Goal: Check status: Check status

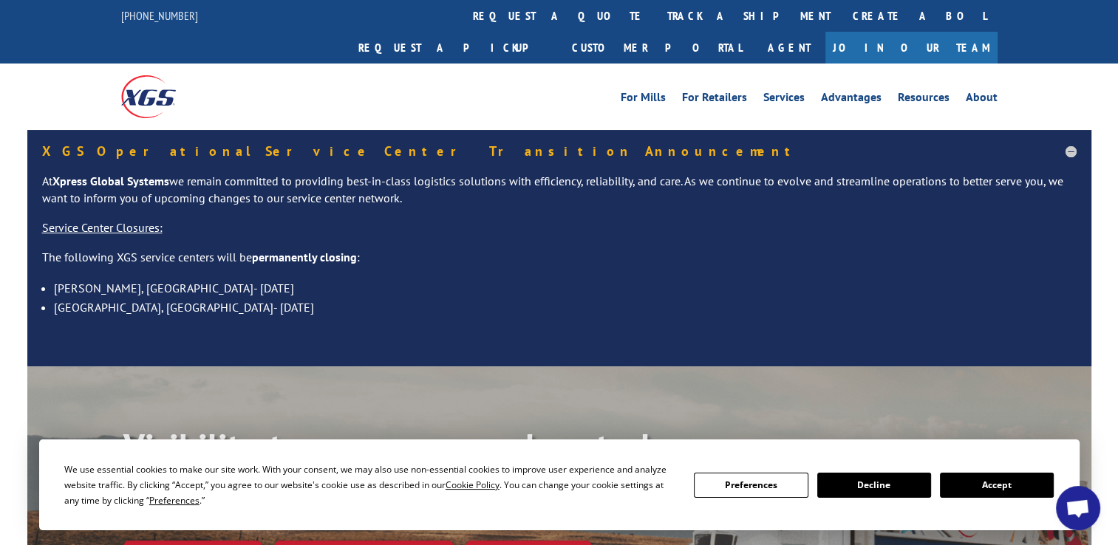
click at [993, 486] on button "Accept" at bounding box center [997, 485] width 114 height 25
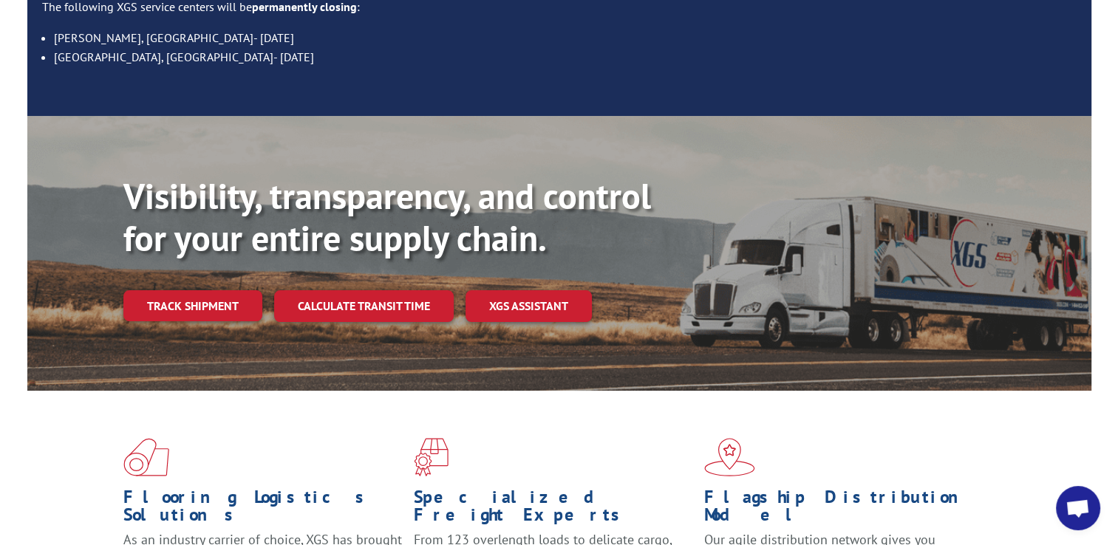
scroll to position [251, 0]
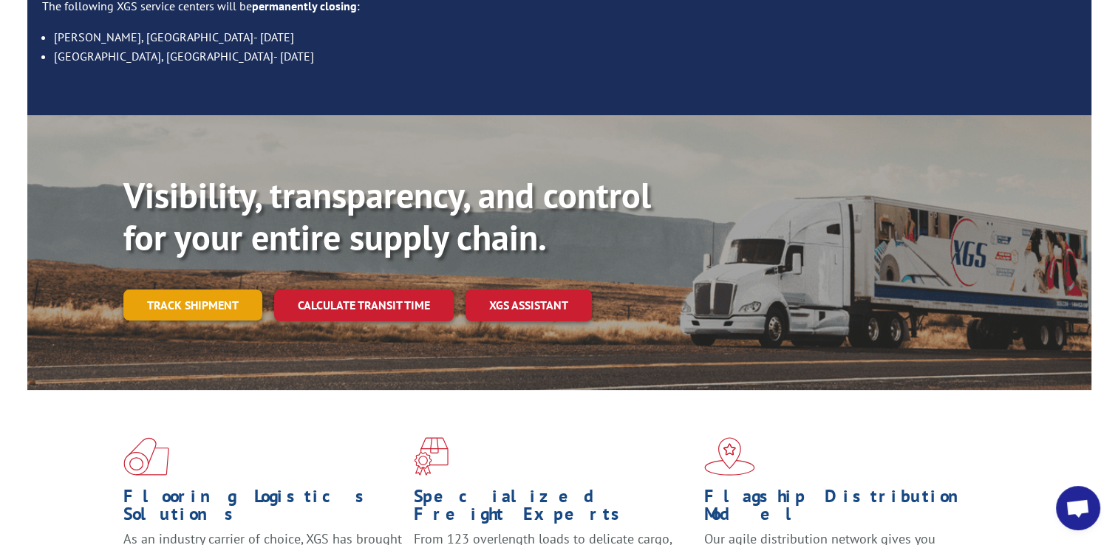
click at [187, 290] on link "Track shipment" at bounding box center [192, 305] width 139 height 31
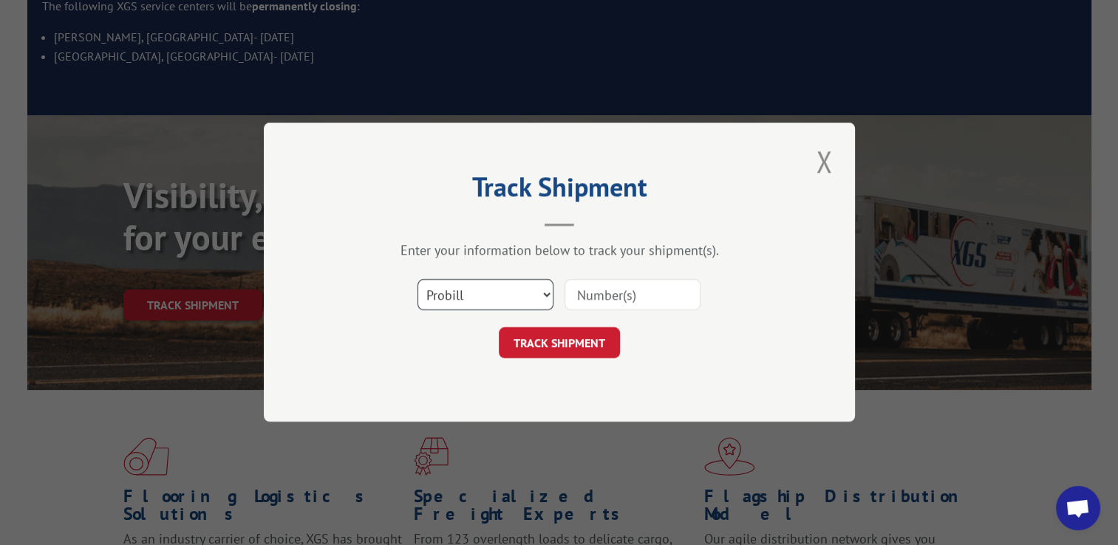
click at [533, 300] on select "Select category... Probill BOL PO" at bounding box center [486, 295] width 136 height 31
select select "bol"
click at [418, 280] on select "Select category... Probill BOL PO" at bounding box center [486, 295] width 136 height 31
click at [611, 294] on input at bounding box center [633, 295] width 136 height 31
paste input "361977"
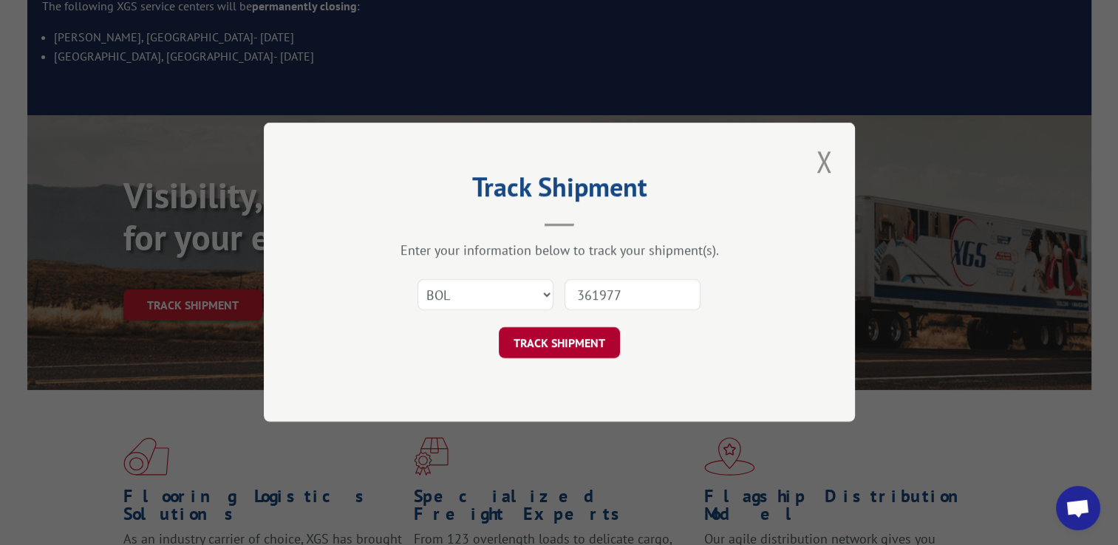
type input "361977"
click at [546, 345] on button "TRACK SHIPMENT" at bounding box center [559, 343] width 121 height 31
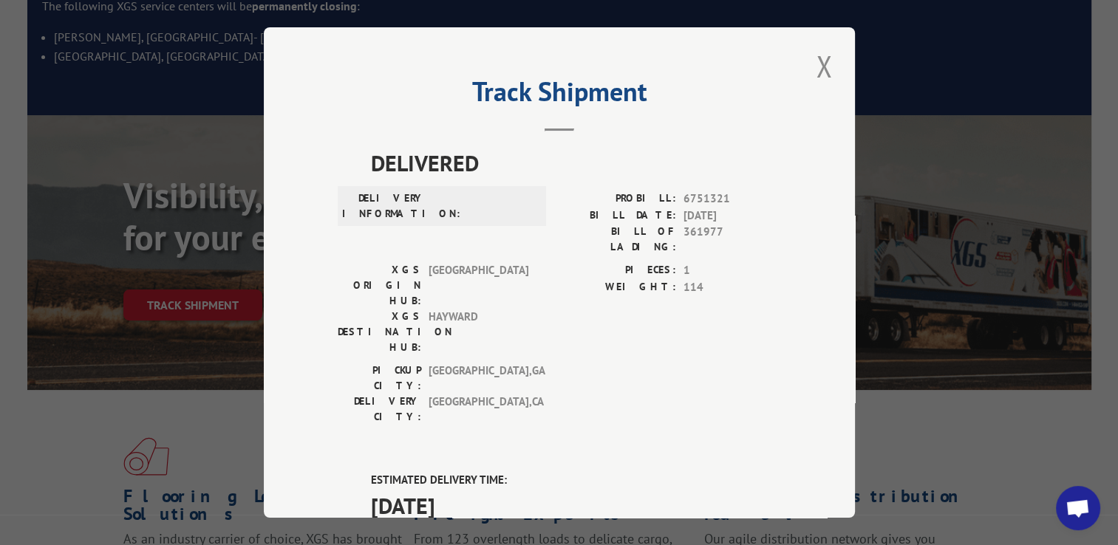
scroll to position [412, 0]
